Goal: Task Accomplishment & Management: Complete application form

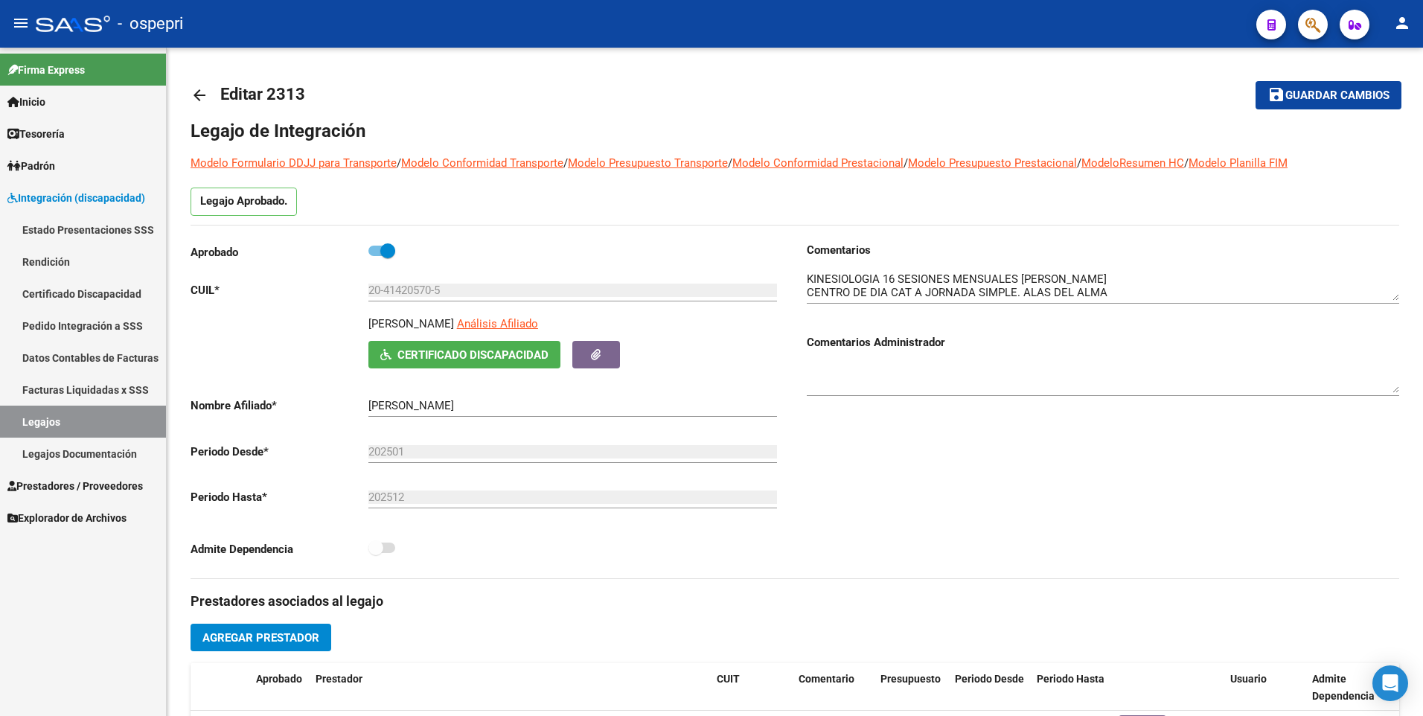
click at [86, 519] on span "Explorador de Archivos" at bounding box center [66, 518] width 119 height 16
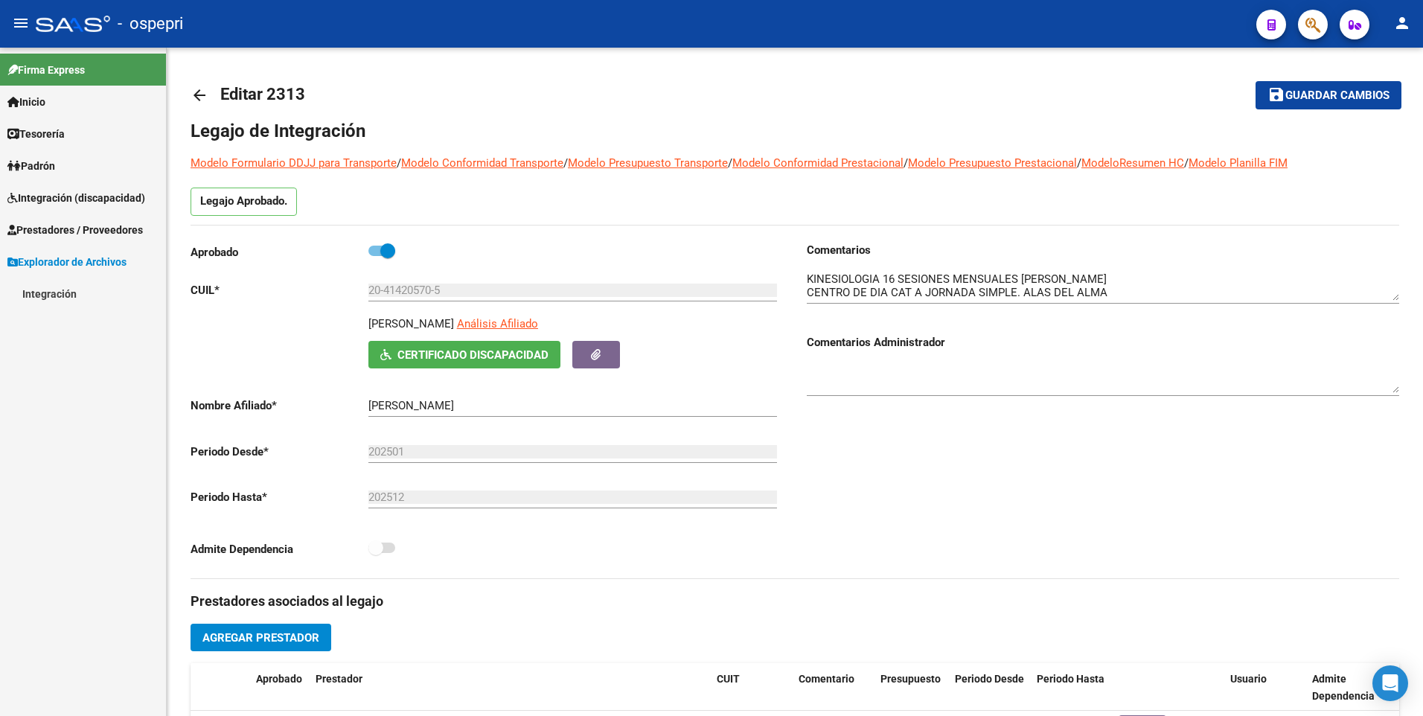
click at [62, 232] on span "Prestadores / Proveedores" at bounding box center [74, 230] width 135 height 16
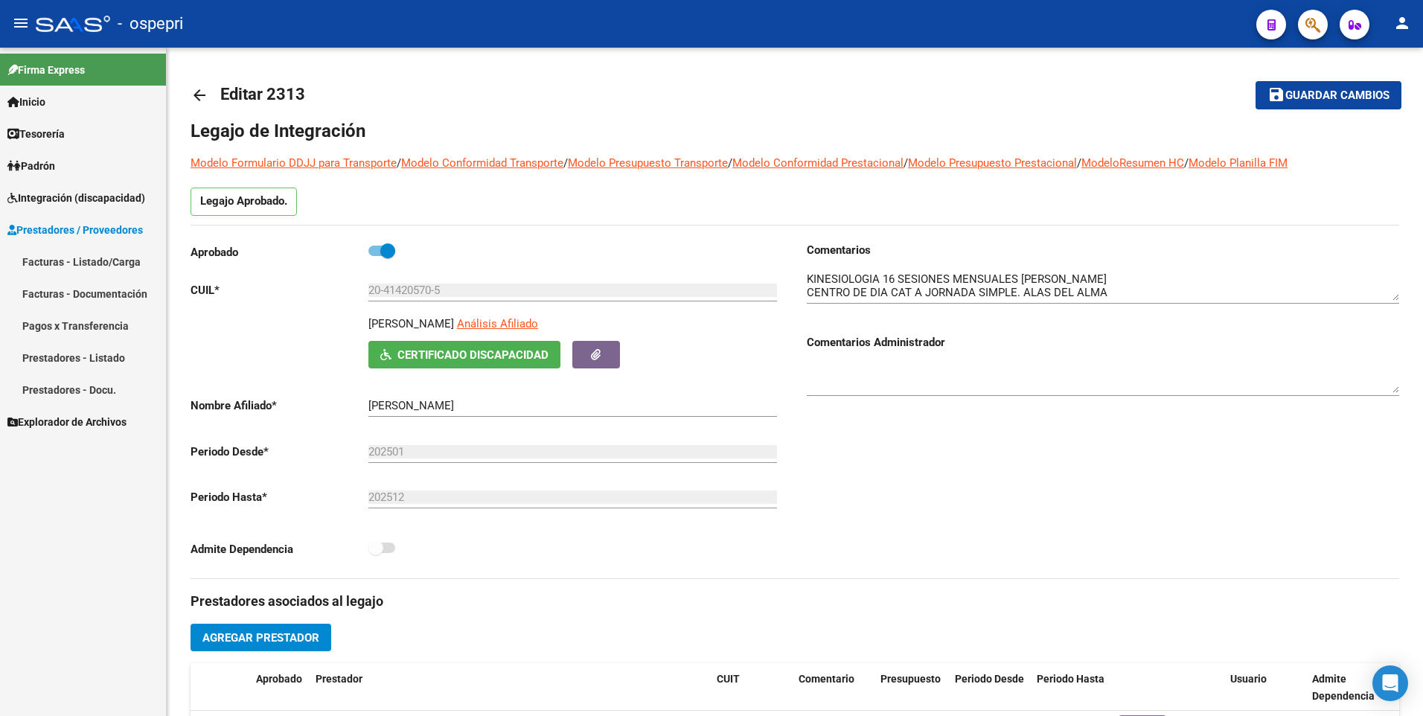
click at [66, 195] on span "Integración (discapacidad)" at bounding box center [76, 198] width 138 height 16
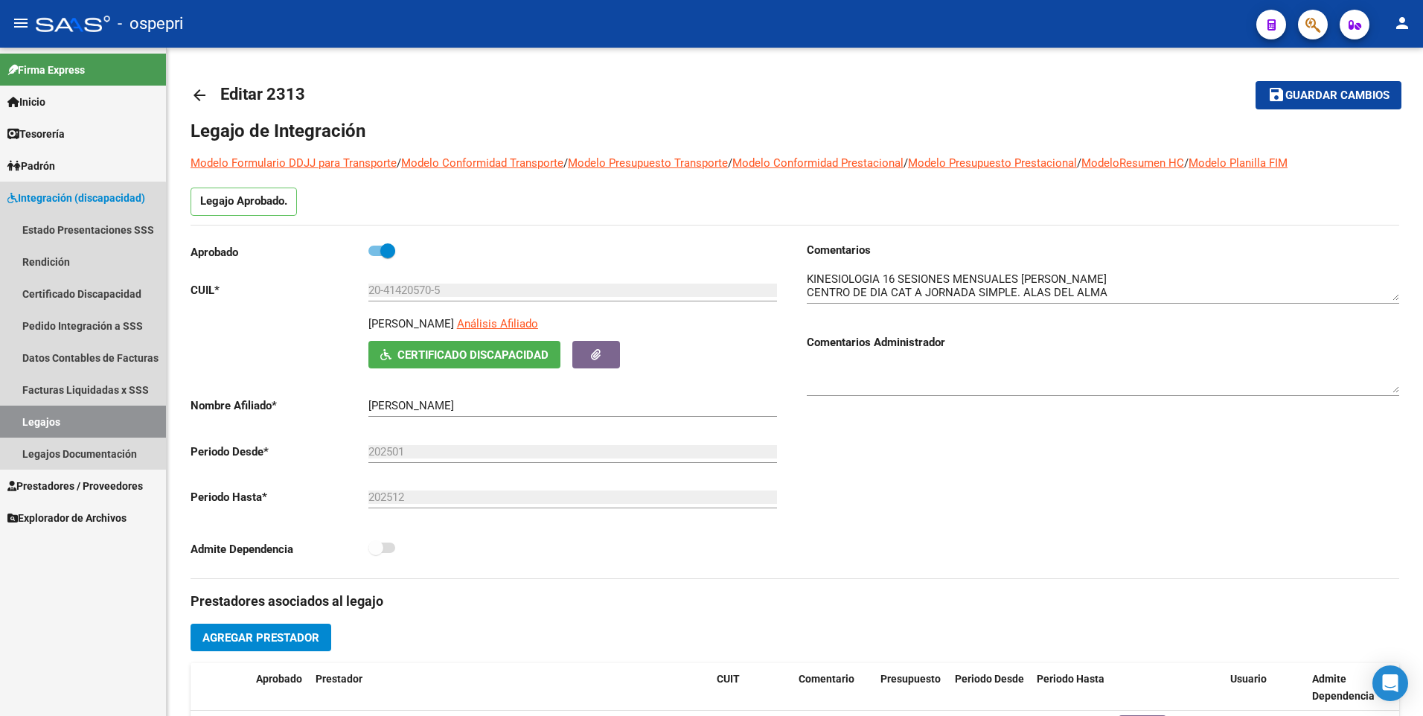
drag, startPoint x: 50, startPoint y: 424, endPoint x: 73, endPoint y: 420, distance: 23.5
click at [51, 426] on link "Legajos" at bounding box center [83, 422] width 166 height 32
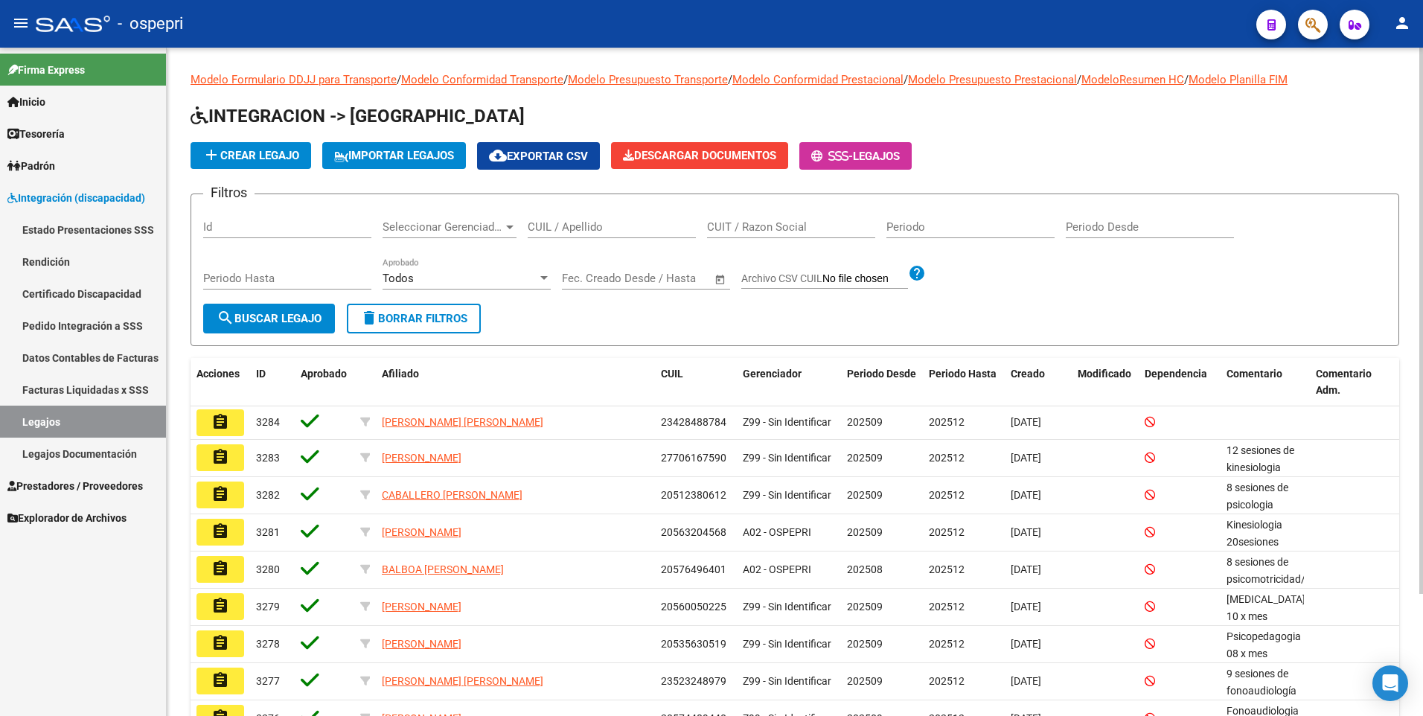
click at [576, 224] on input "CUIL / Apellido" at bounding box center [612, 226] width 168 height 13
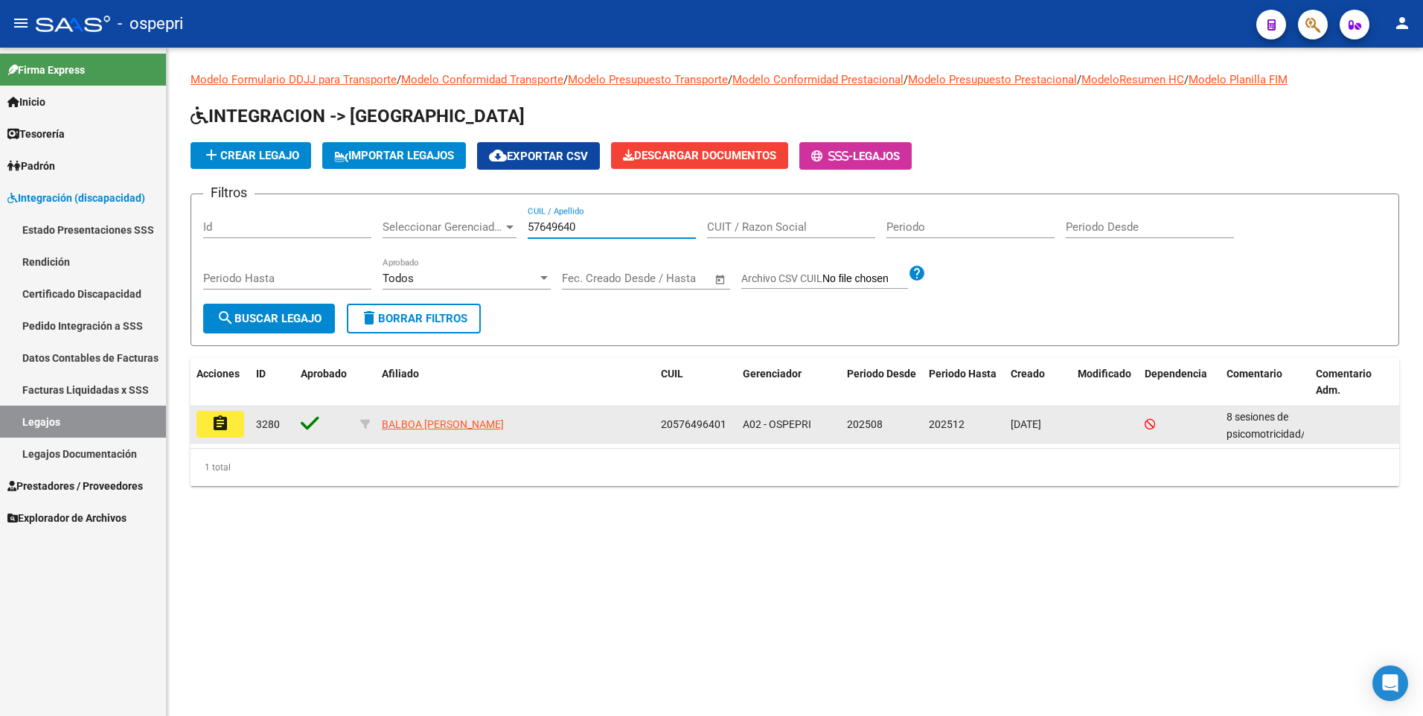
type input "57649640"
click at [223, 423] on mat-icon "assignment" at bounding box center [220, 424] width 18 height 18
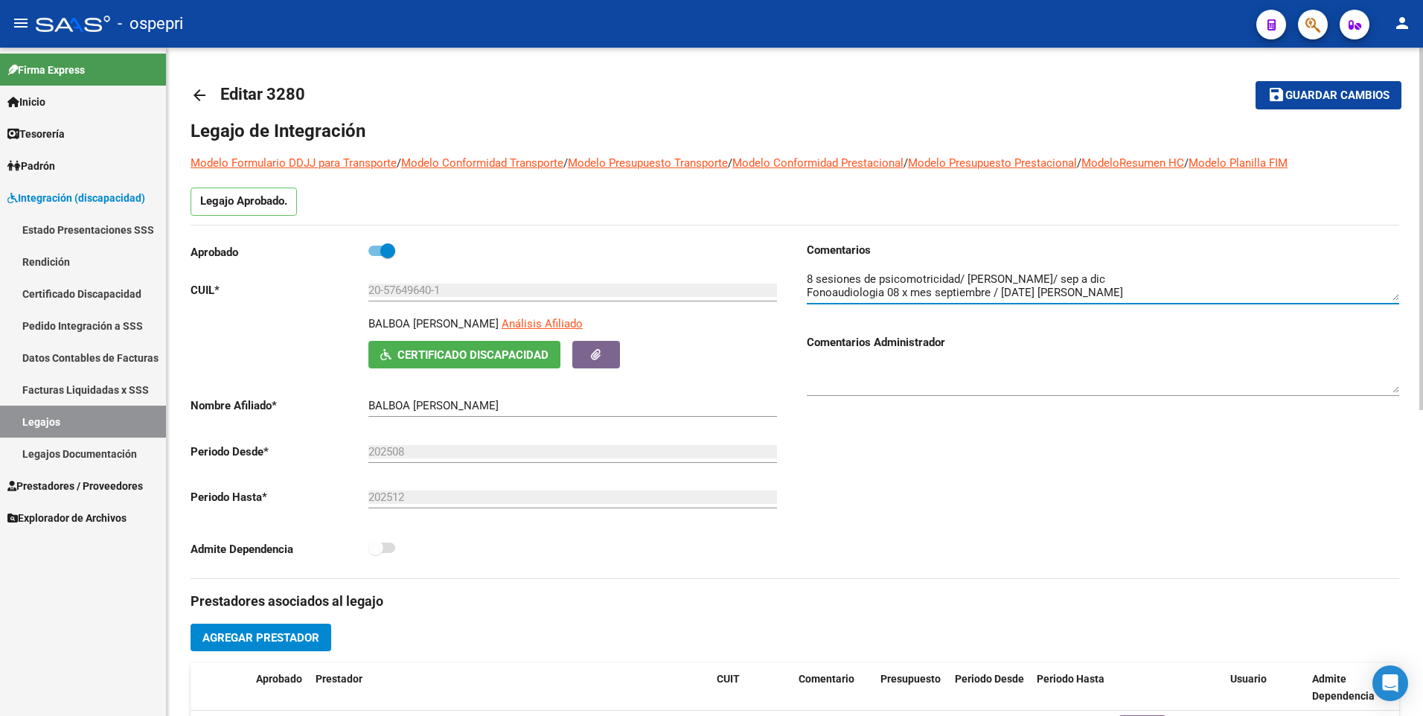
scroll to position [13, 0]
click at [1289, 296] on textarea at bounding box center [1103, 286] width 593 height 30
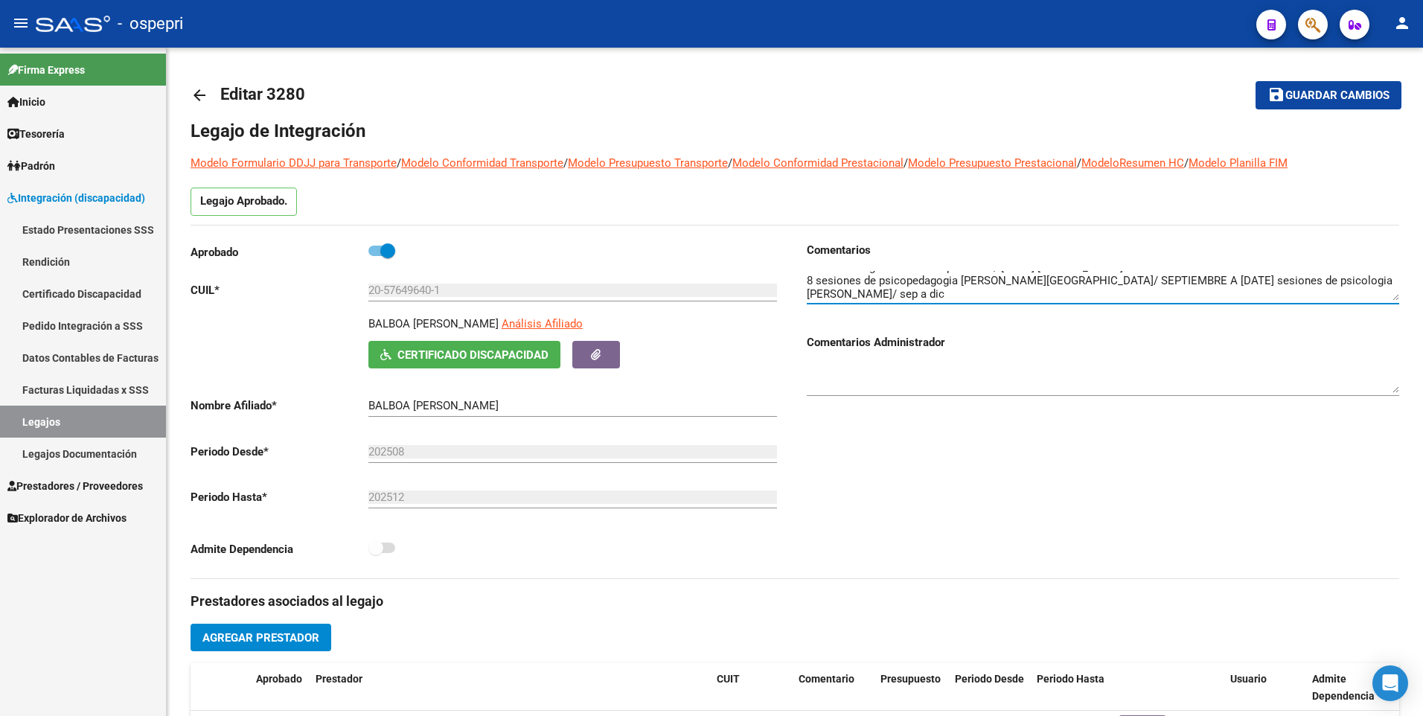
type textarea "8 sesiones de psicomotricidad/ [PERSON_NAME]/ sep a dic Fonoaudiologia 08 x mes…"
click at [941, 444] on div "Comentarios Comentarios Administrador" at bounding box center [1097, 410] width 605 height 337
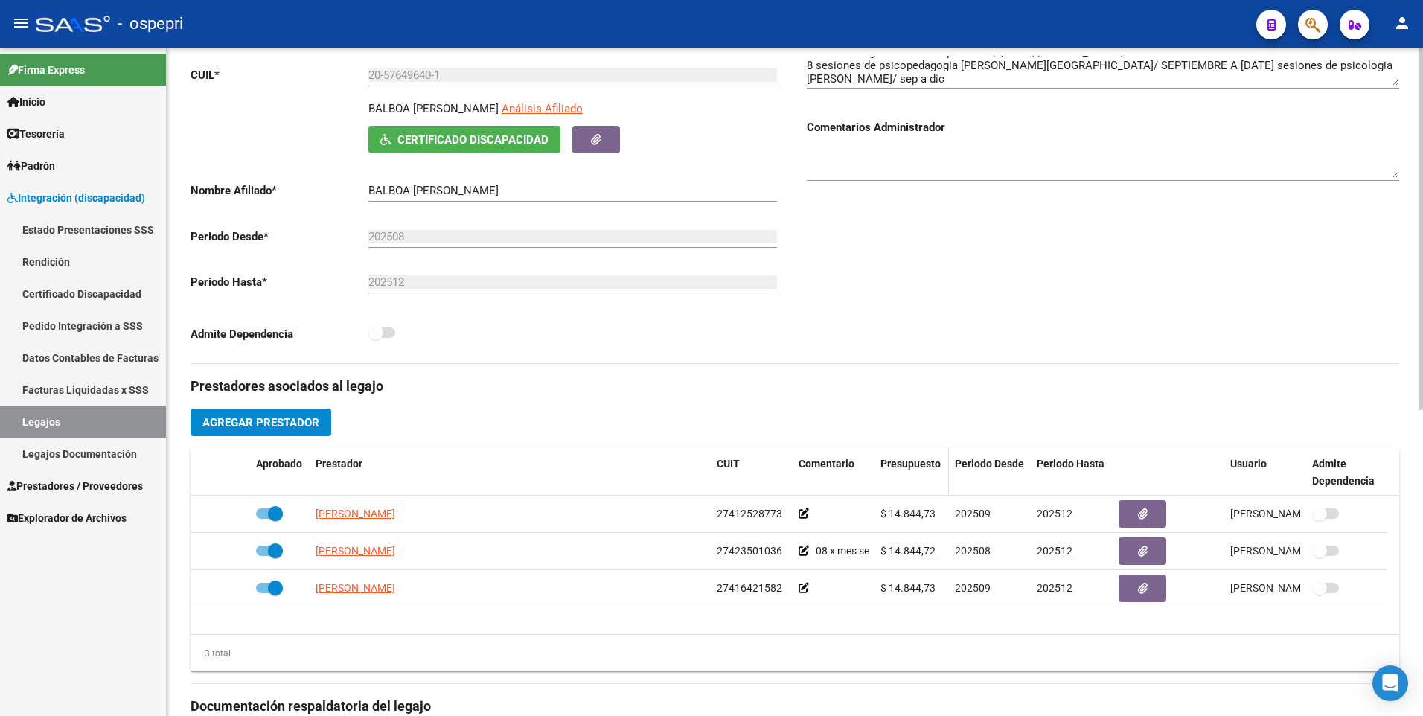
scroll to position [223, 0]
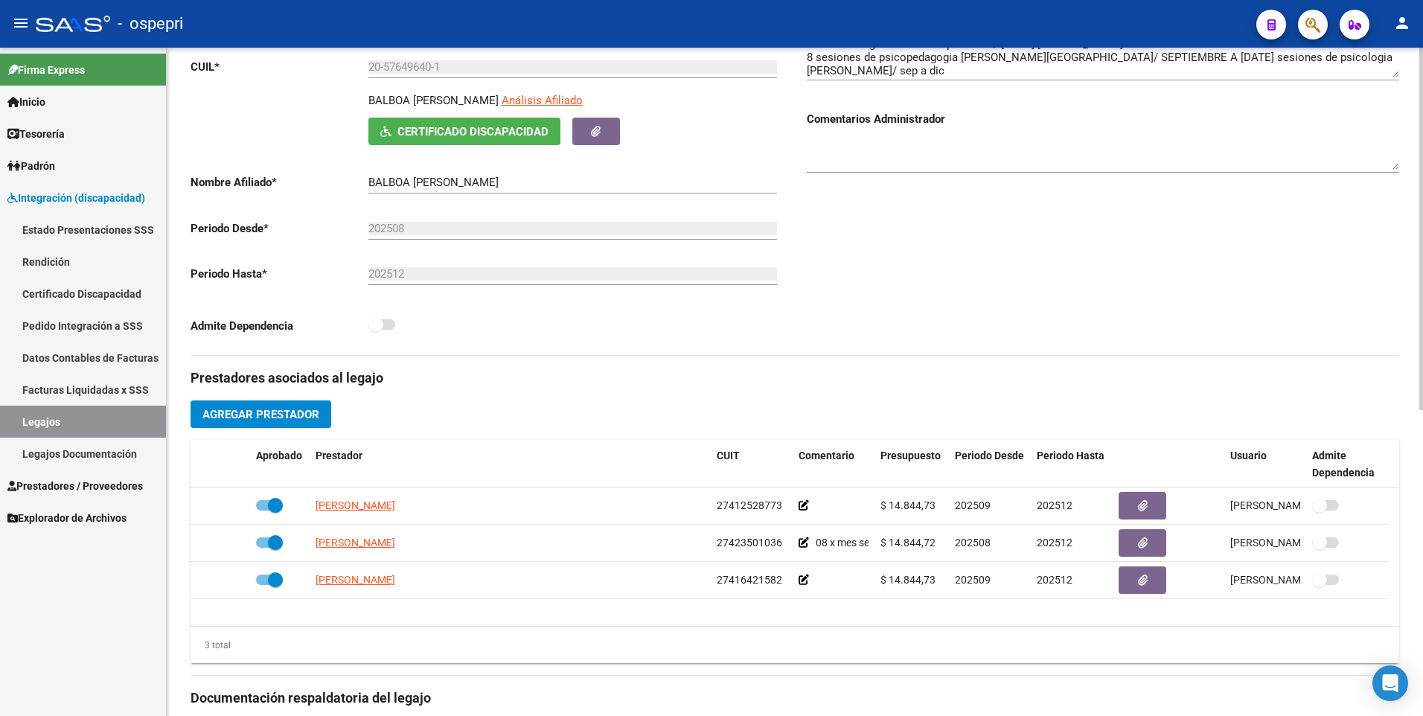
click at [255, 421] on span "Agregar Prestador" at bounding box center [261, 414] width 117 height 13
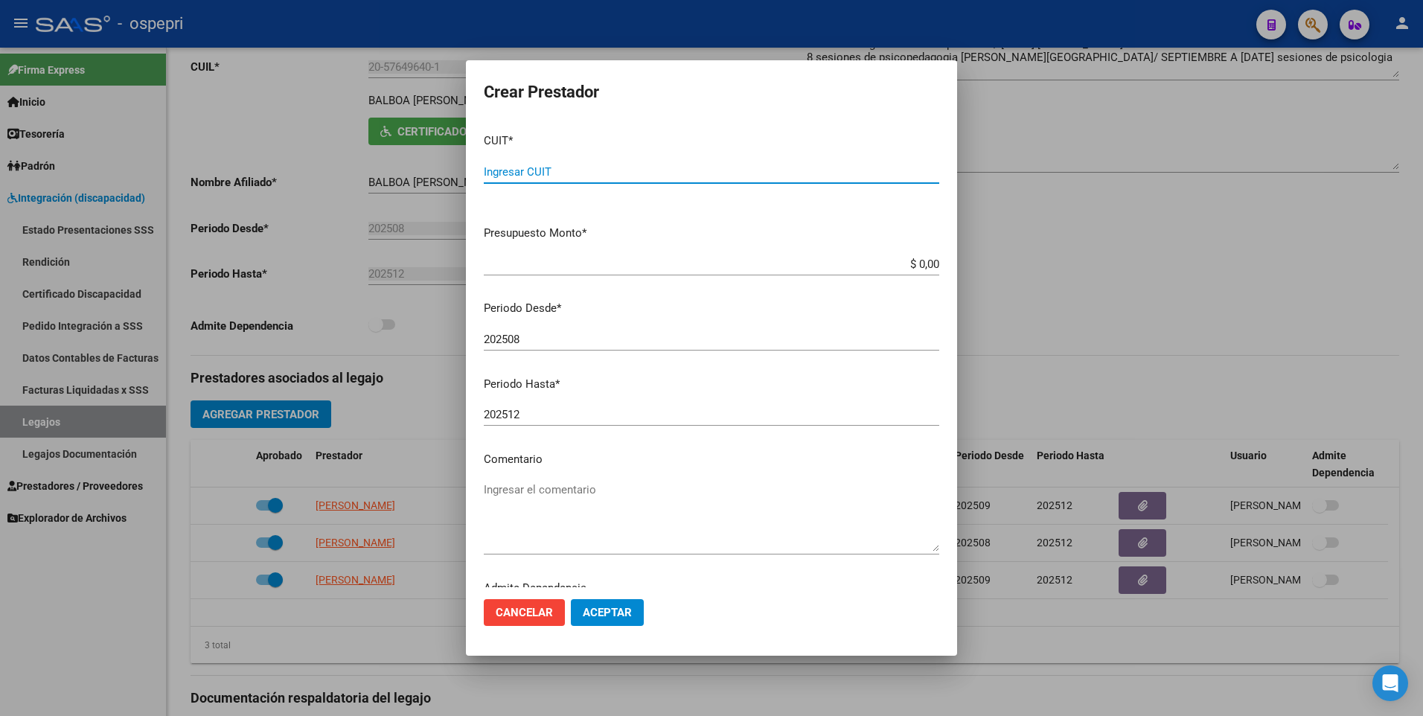
paste input "27-30835925-0"
type input "27-30835925-0"
click at [520, 342] on input "202508" at bounding box center [712, 339] width 456 height 13
type input "202509"
drag, startPoint x: 867, startPoint y: 267, endPoint x: 1176, endPoint y: 262, distance: 308.3
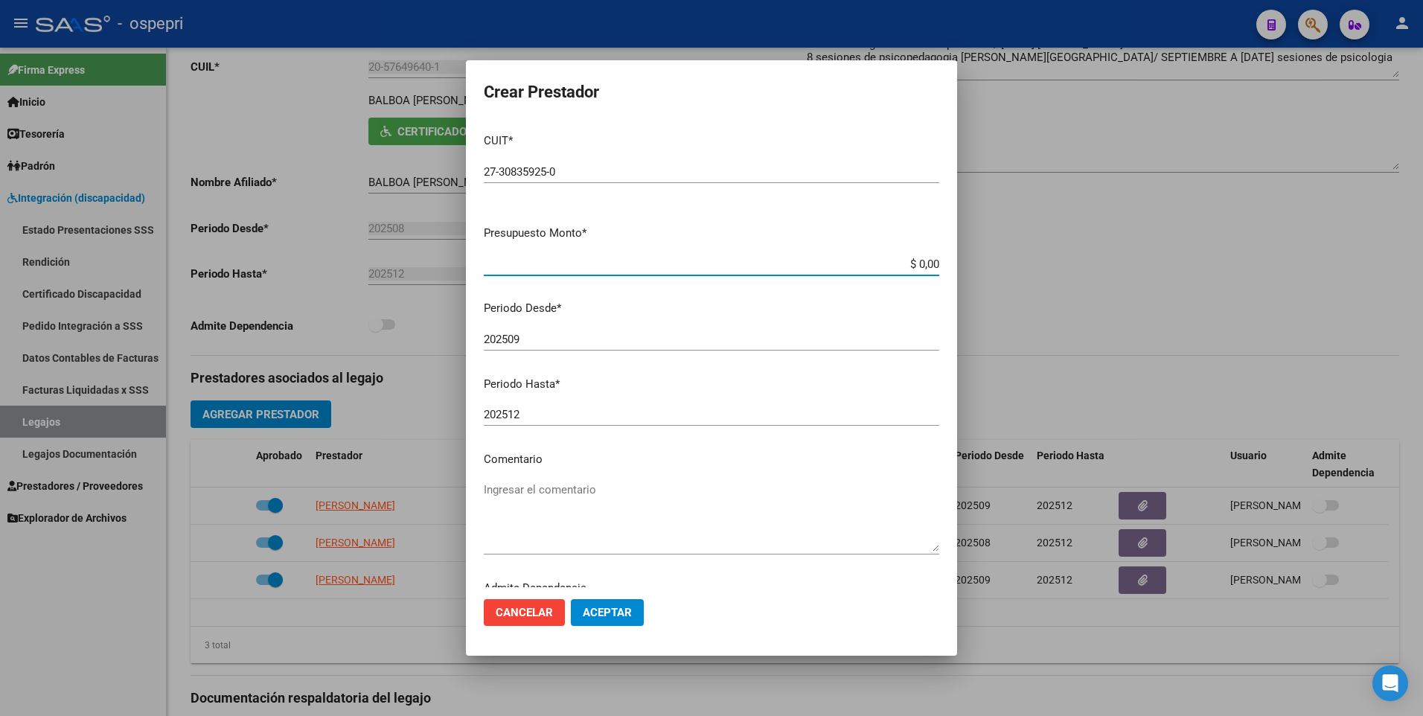
click at [1176, 261] on div "Crear Prestador CUIT * 27-30835925-0 Ingresar CUIT ARCA Padrón Presupuesto Mont…" at bounding box center [711, 358] width 1423 height 716
type input "$ 14.844,73"
click at [616, 606] on span "Aceptar" at bounding box center [607, 612] width 49 height 13
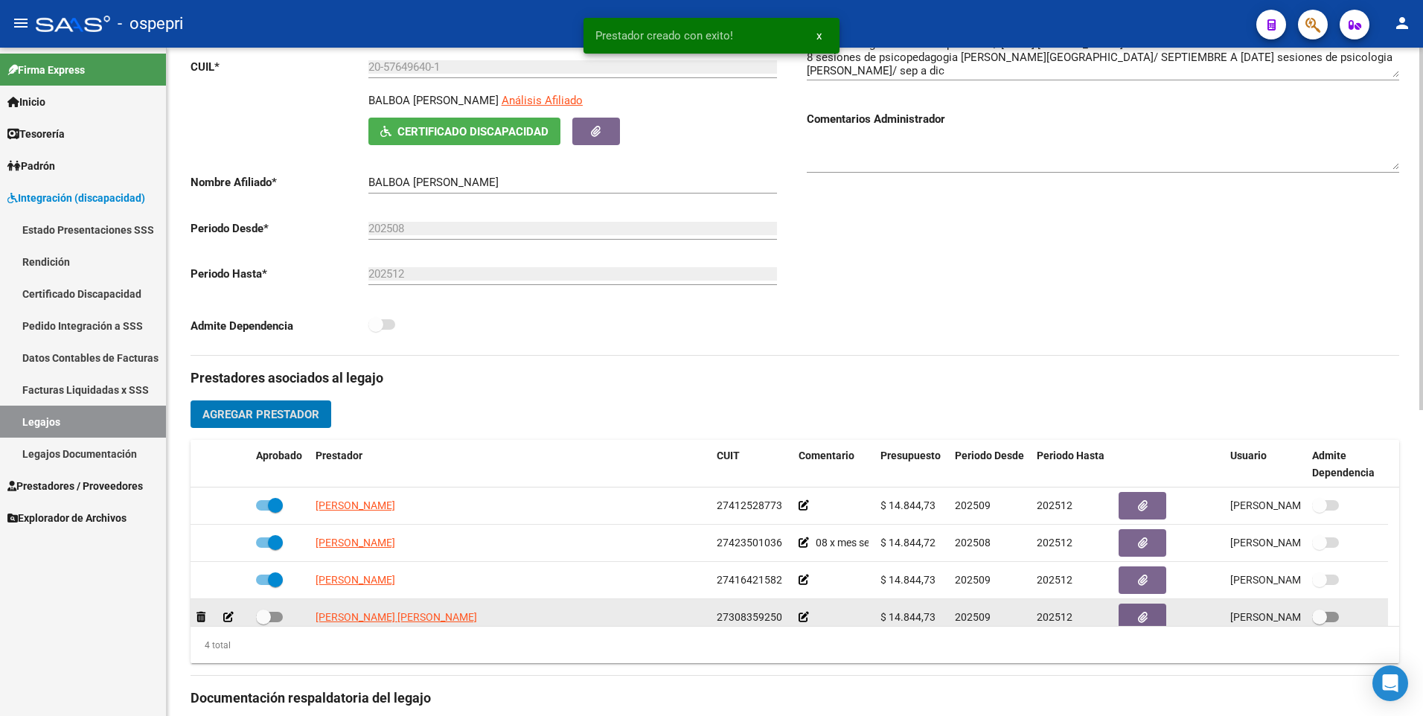
click at [275, 616] on span at bounding box center [269, 617] width 27 height 10
click at [264, 622] on input "checkbox" at bounding box center [263, 622] width 1 height 1
checkbox input "true"
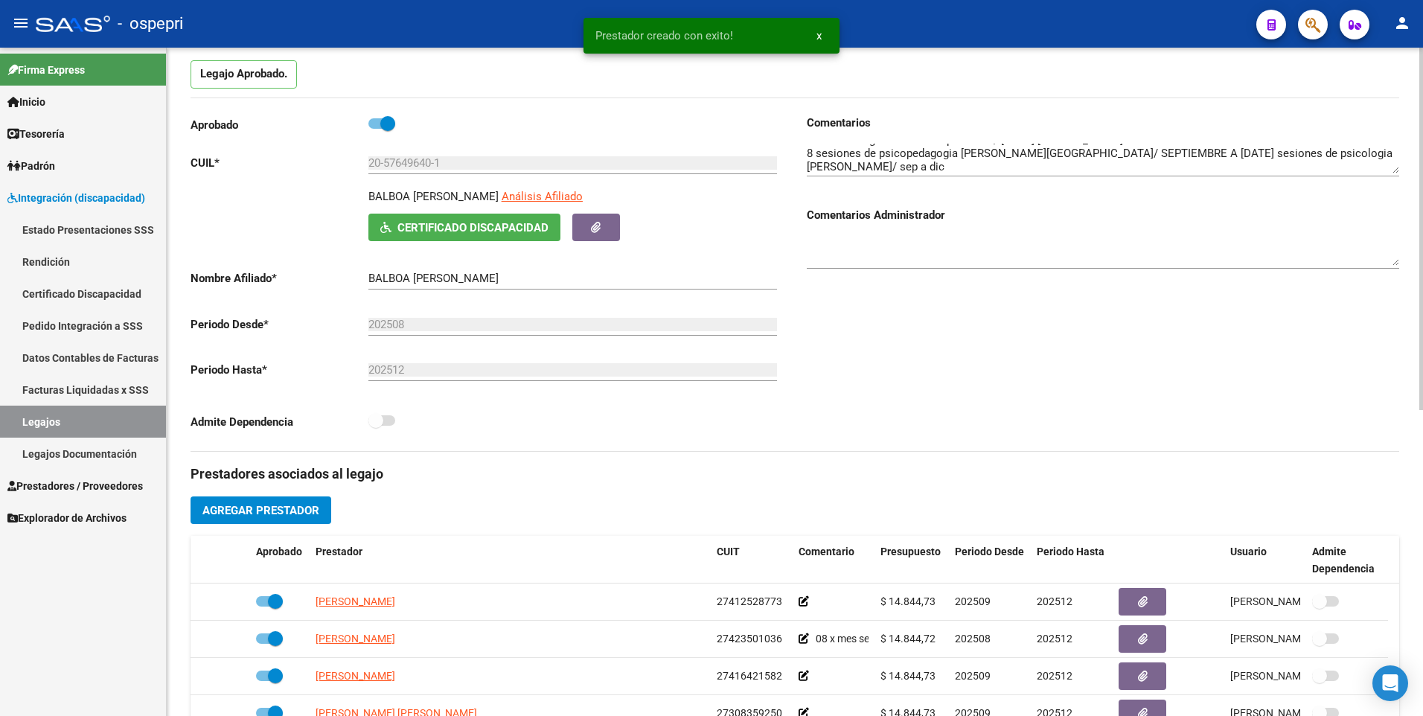
scroll to position [0, 0]
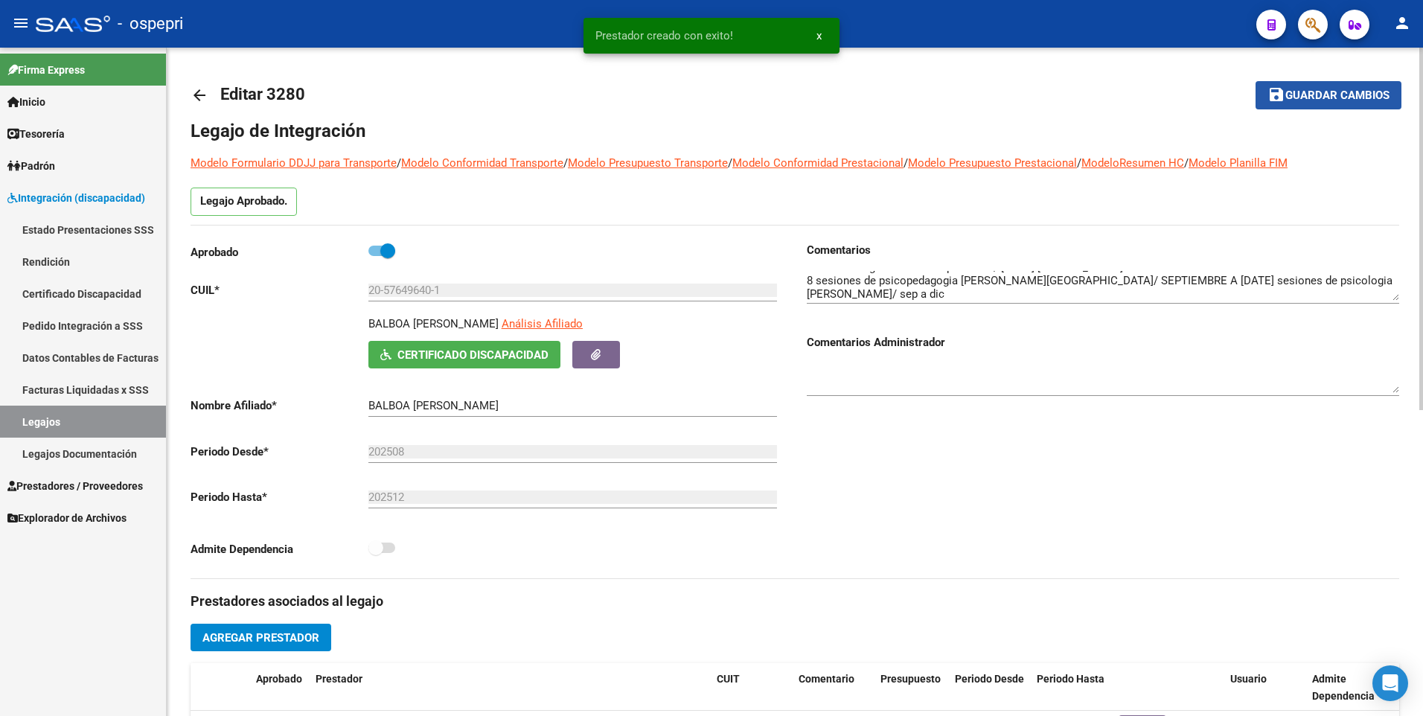
click at [1346, 89] on span "Guardar cambios" at bounding box center [1338, 95] width 104 height 13
drag, startPoint x: 467, startPoint y: 287, endPoint x: 267, endPoint y: 287, distance: 200.3
click at [267, 287] on app-form-text-field "CUIL * 20-57649640-1 Ingresar CUIL" at bounding box center [484, 290] width 587 height 13
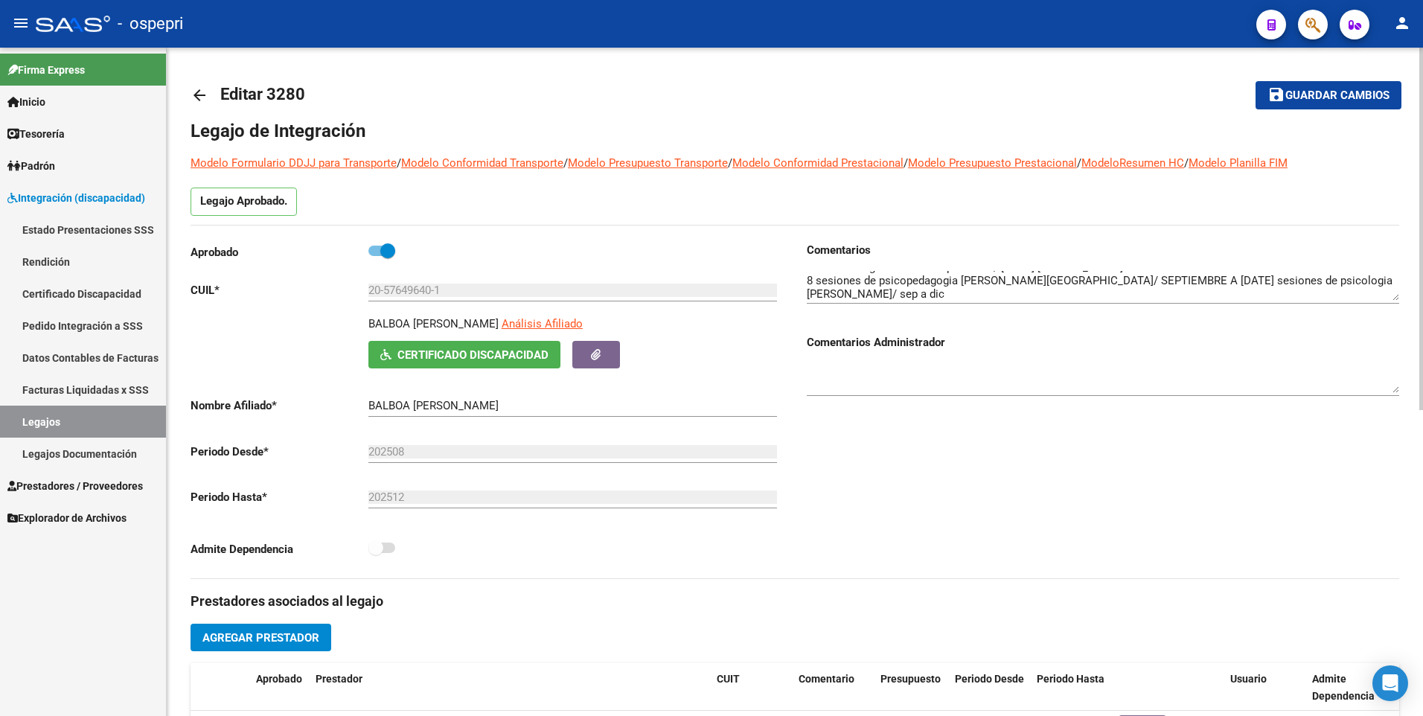
click at [971, 523] on div "Comentarios Comentarios Administrador" at bounding box center [1097, 410] width 605 height 337
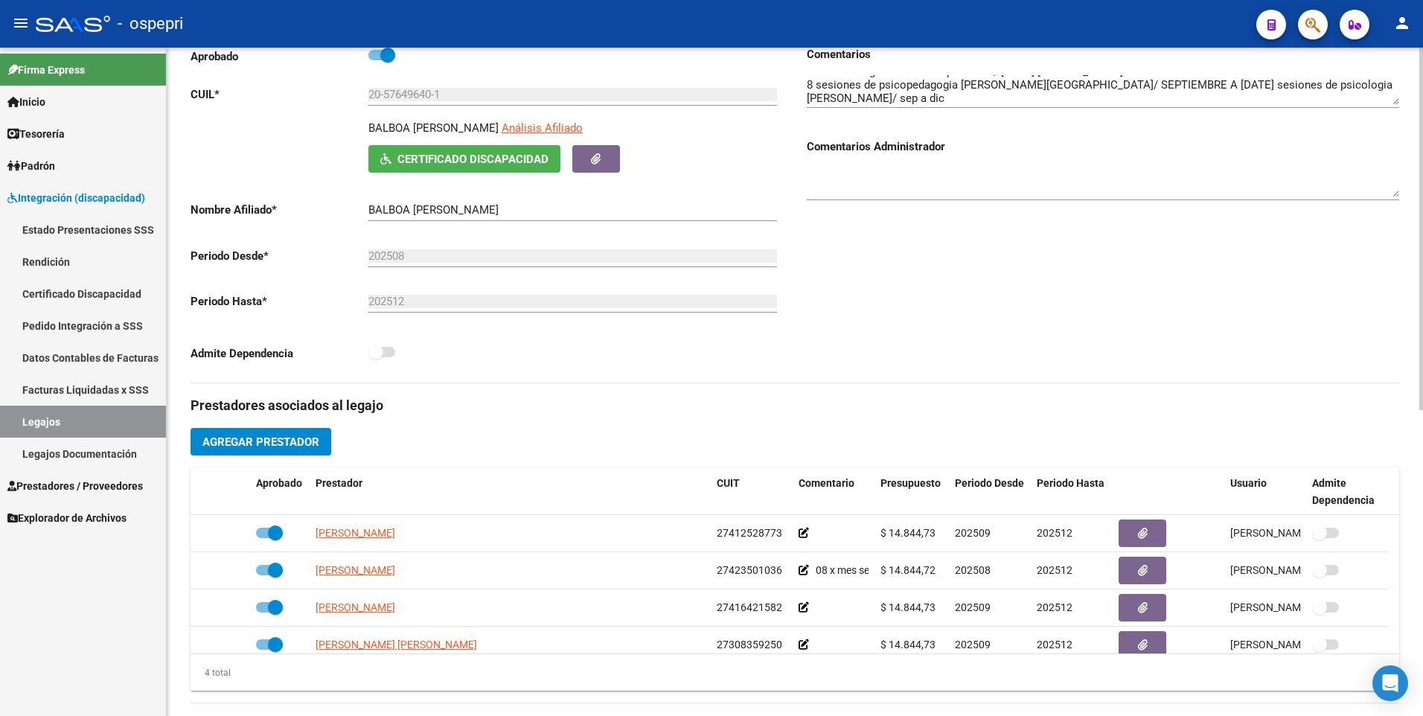
scroll to position [564, 0]
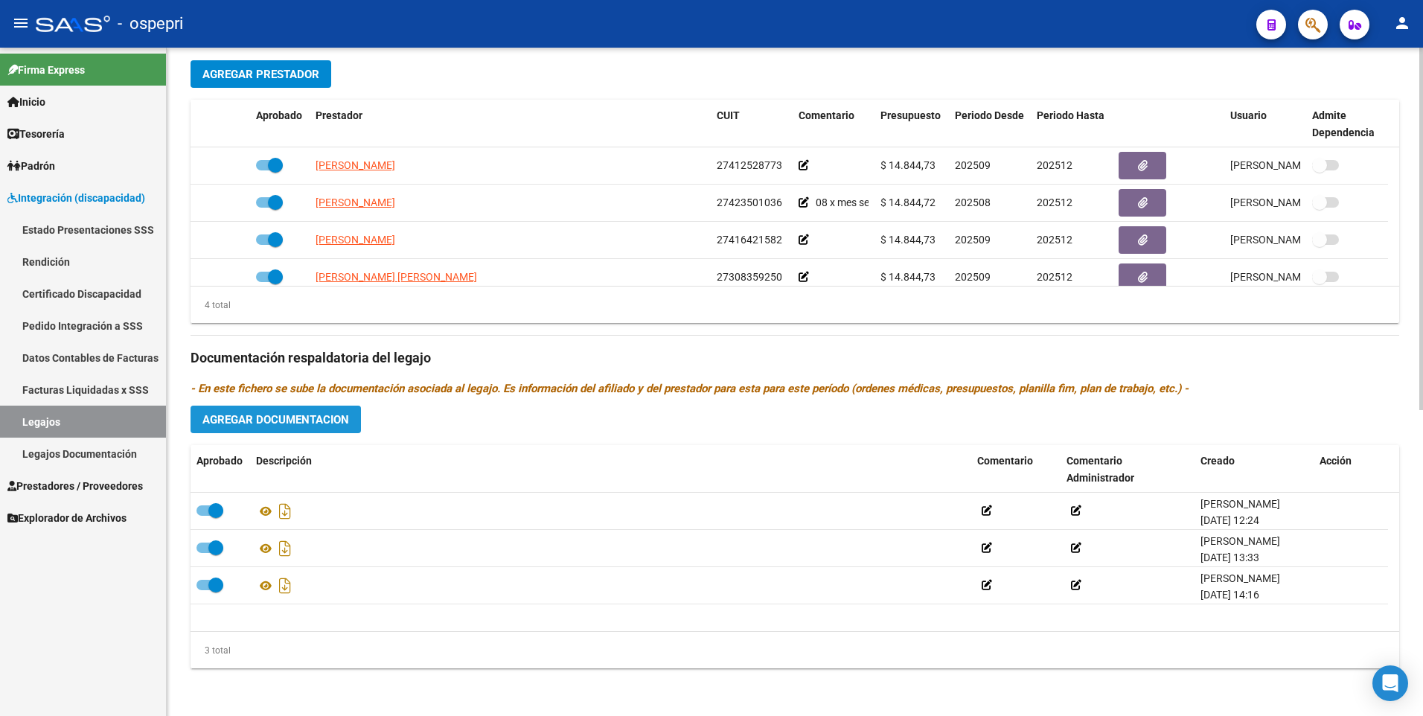
click at [323, 412] on button "Agregar Documentacion" at bounding box center [276, 420] width 170 height 28
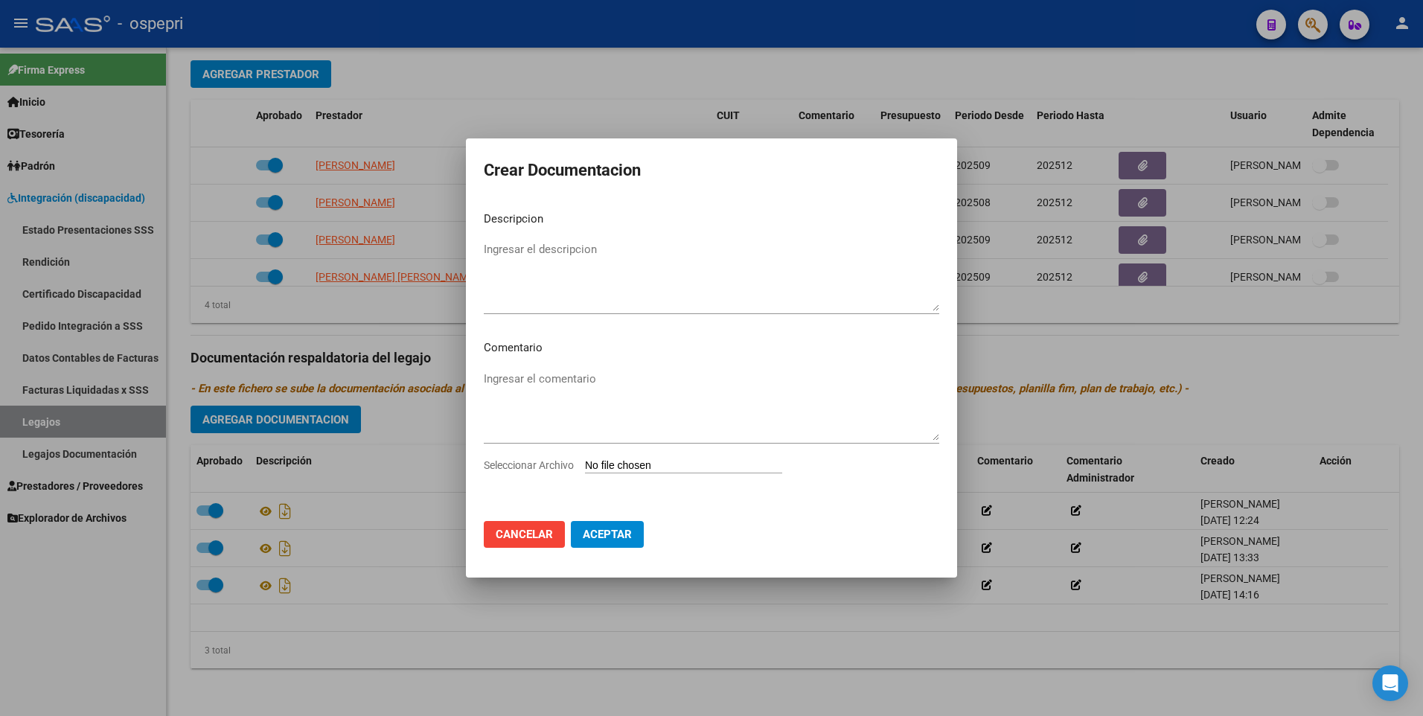
click at [654, 462] on input "Seleccionar Archivo" at bounding box center [683, 466] width 197 height 14
type input "C:\fakepath\20576496401.pdf"
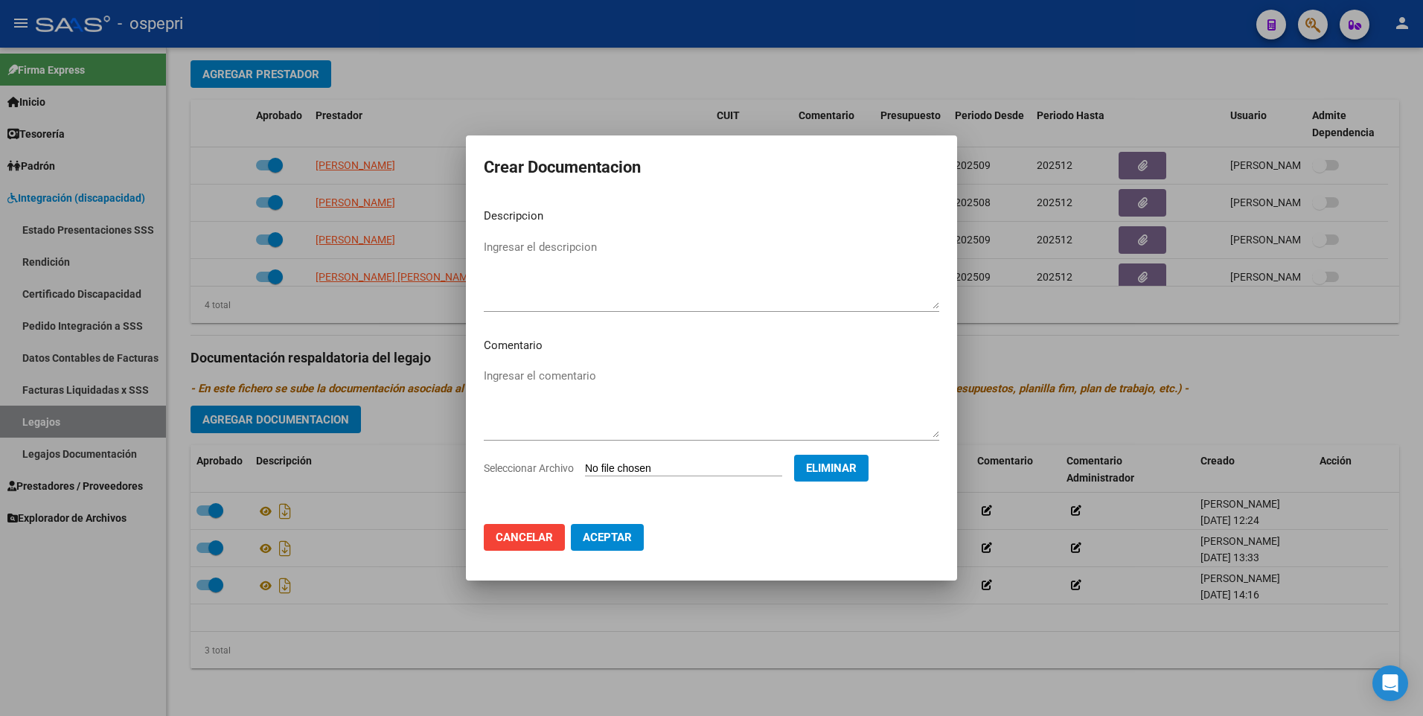
click at [620, 543] on span "Aceptar" at bounding box center [607, 537] width 49 height 13
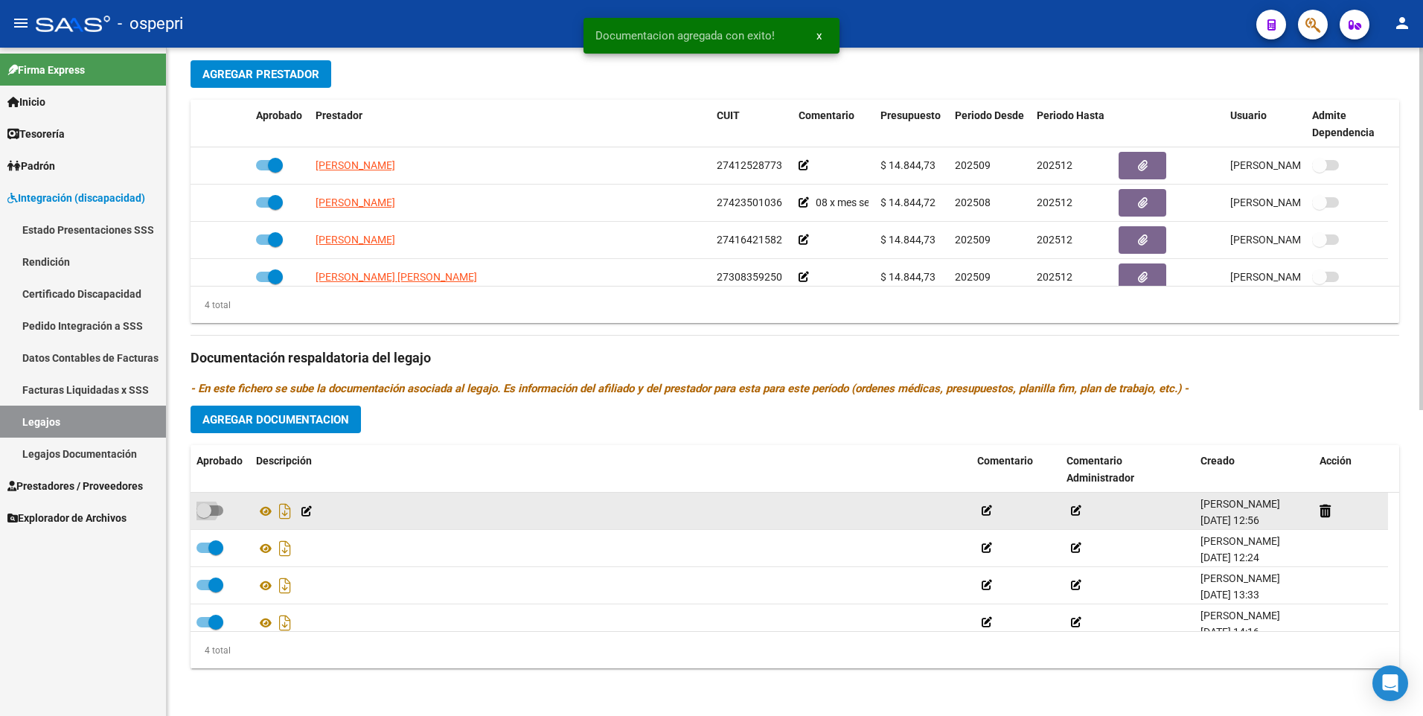
click at [220, 510] on span at bounding box center [210, 511] width 27 height 10
click at [204, 516] on input "checkbox" at bounding box center [203, 516] width 1 height 1
checkbox input "true"
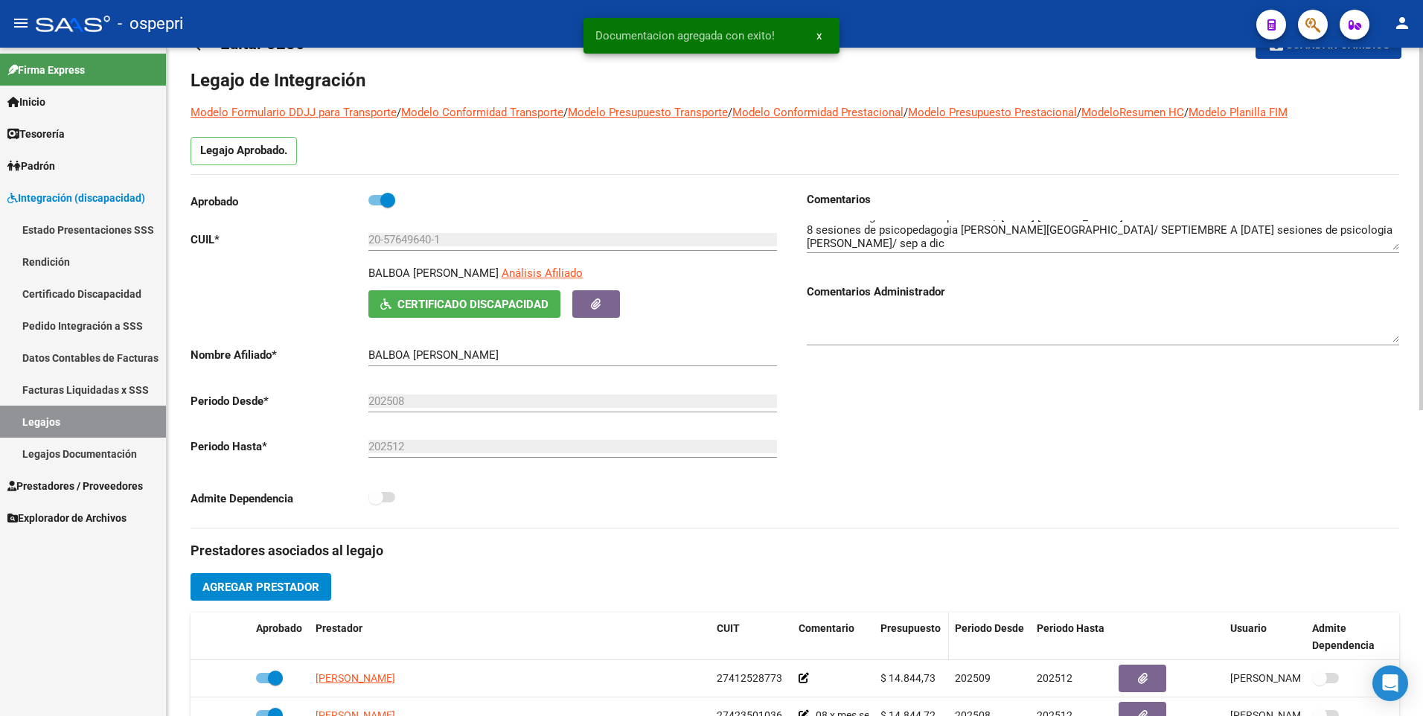
scroll to position [0, 0]
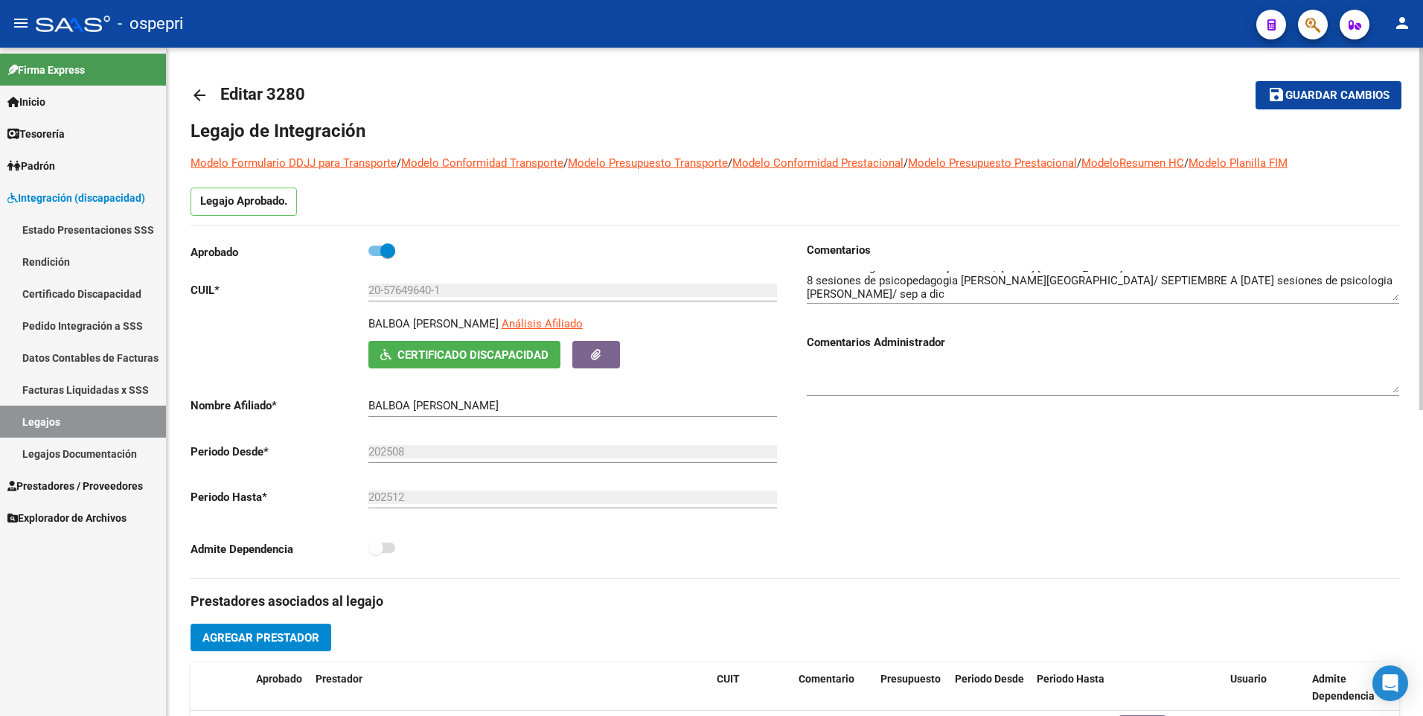
click at [1316, 88] on span "save Guardar cambios" at bounding box center [1329, 94] width 122 height 13
